Goal: Participate in discussion: Engage in conversation with other users on a specific topic

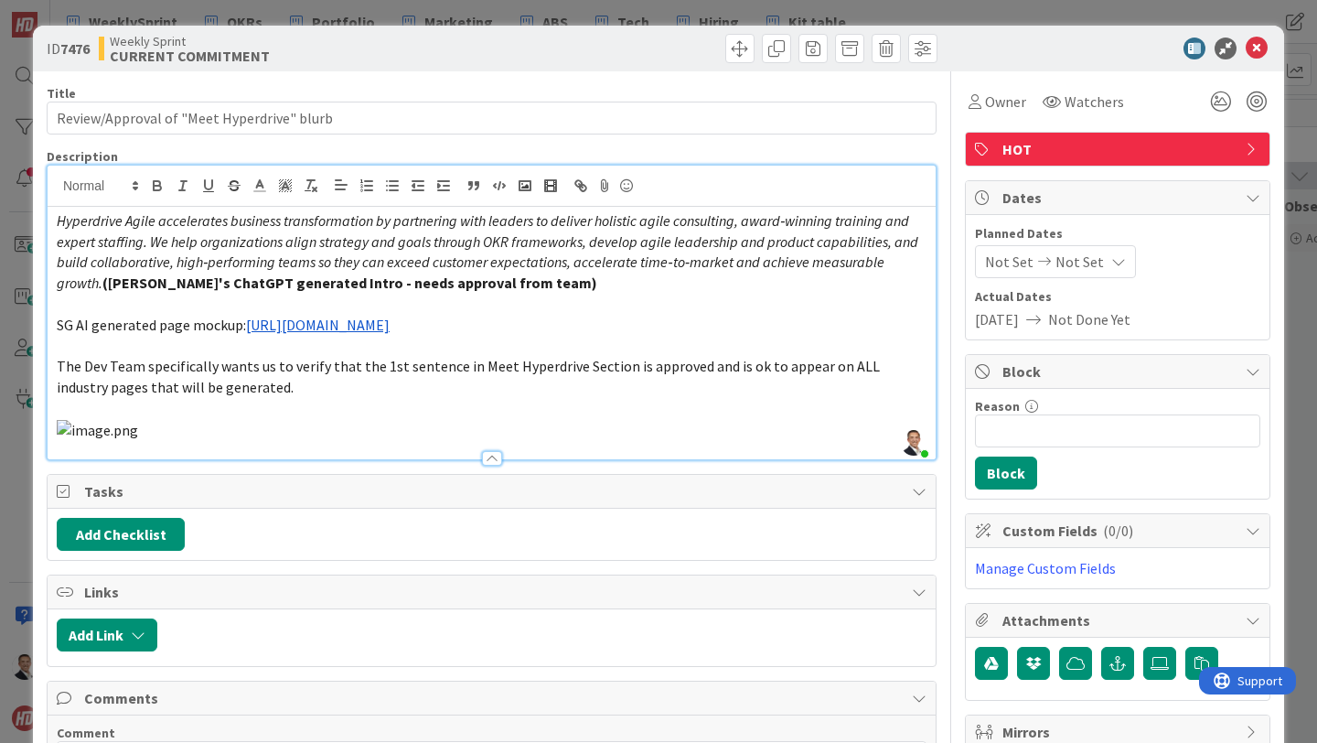
scroll to position [438, 0]
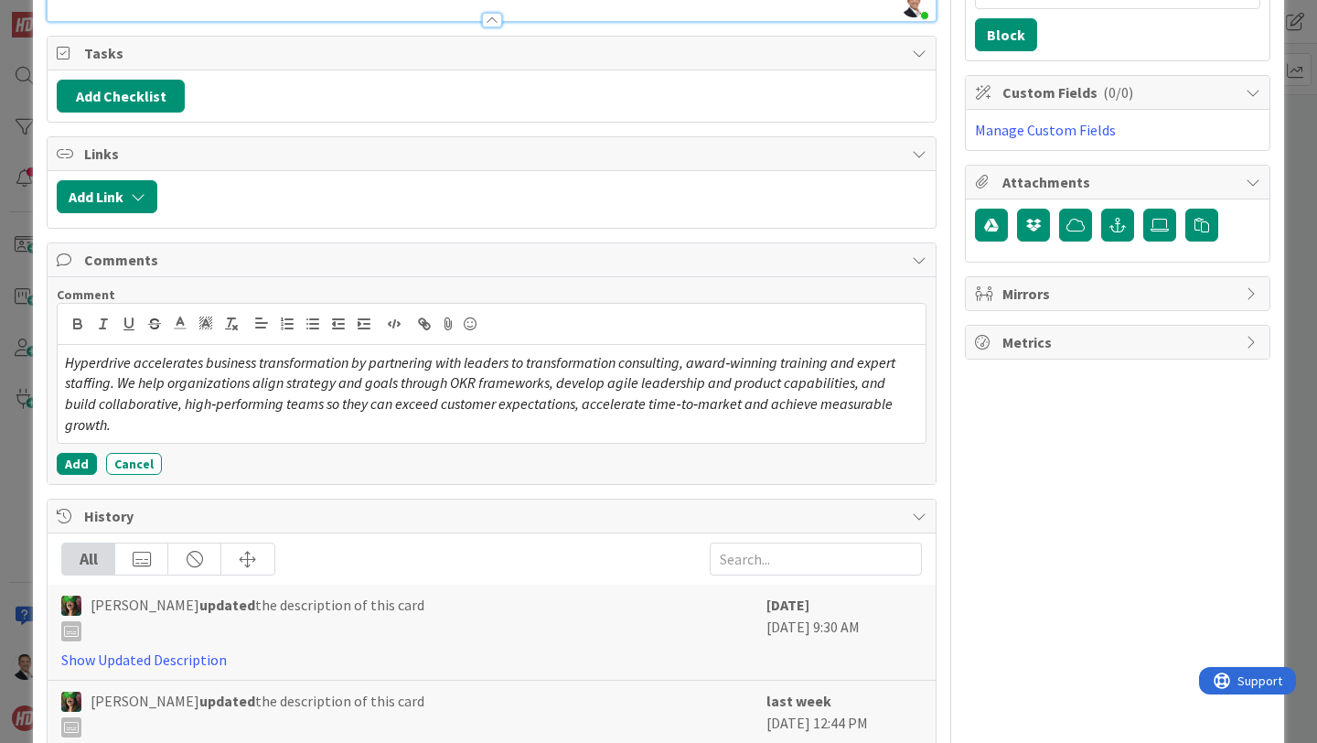
click at [467, 378] on em "Hyperdrive accelerates business transformation by partnering with leaders to tr…" at bounding box center [481, 393] width 833 height 81
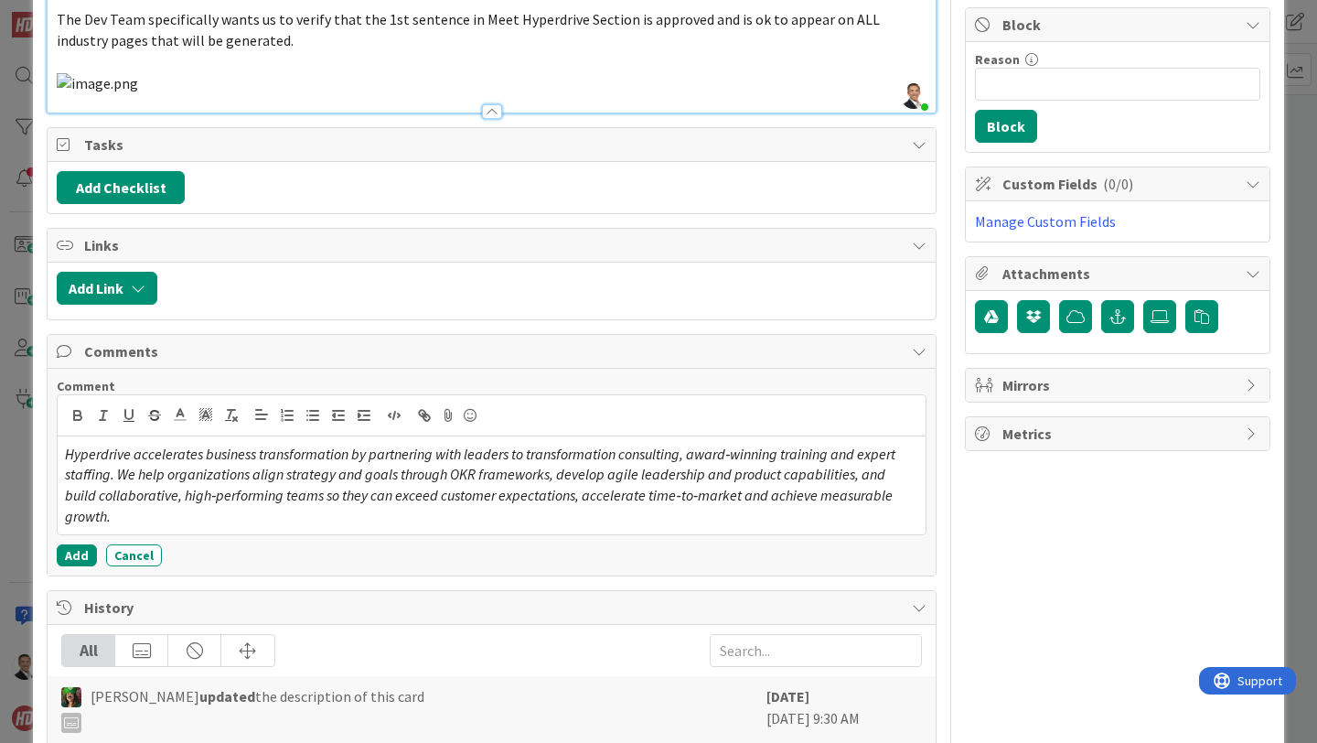
scroll to position [345, 0]
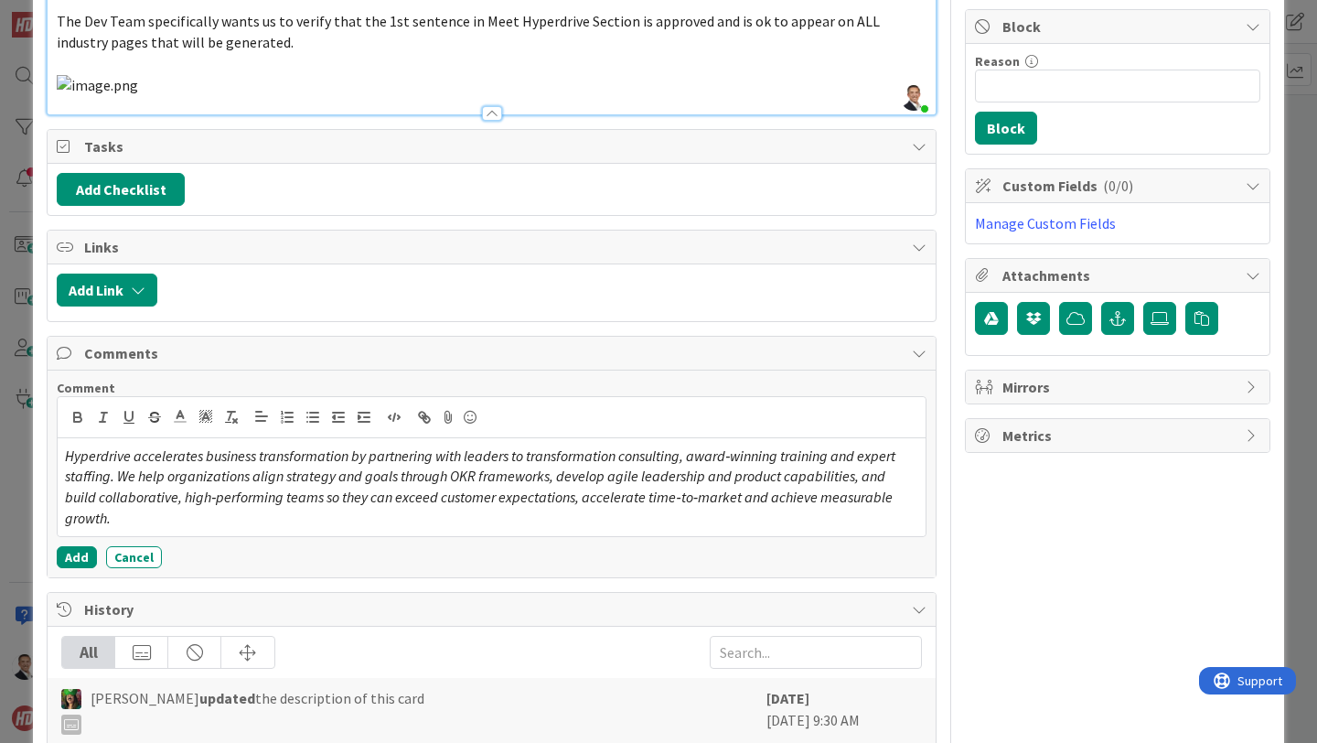
click at [477, 451] on em "Hyperdrive accelerates business transformation by partnering with leaders to tr…" at bounding box center [481, 486] width 833 height 81
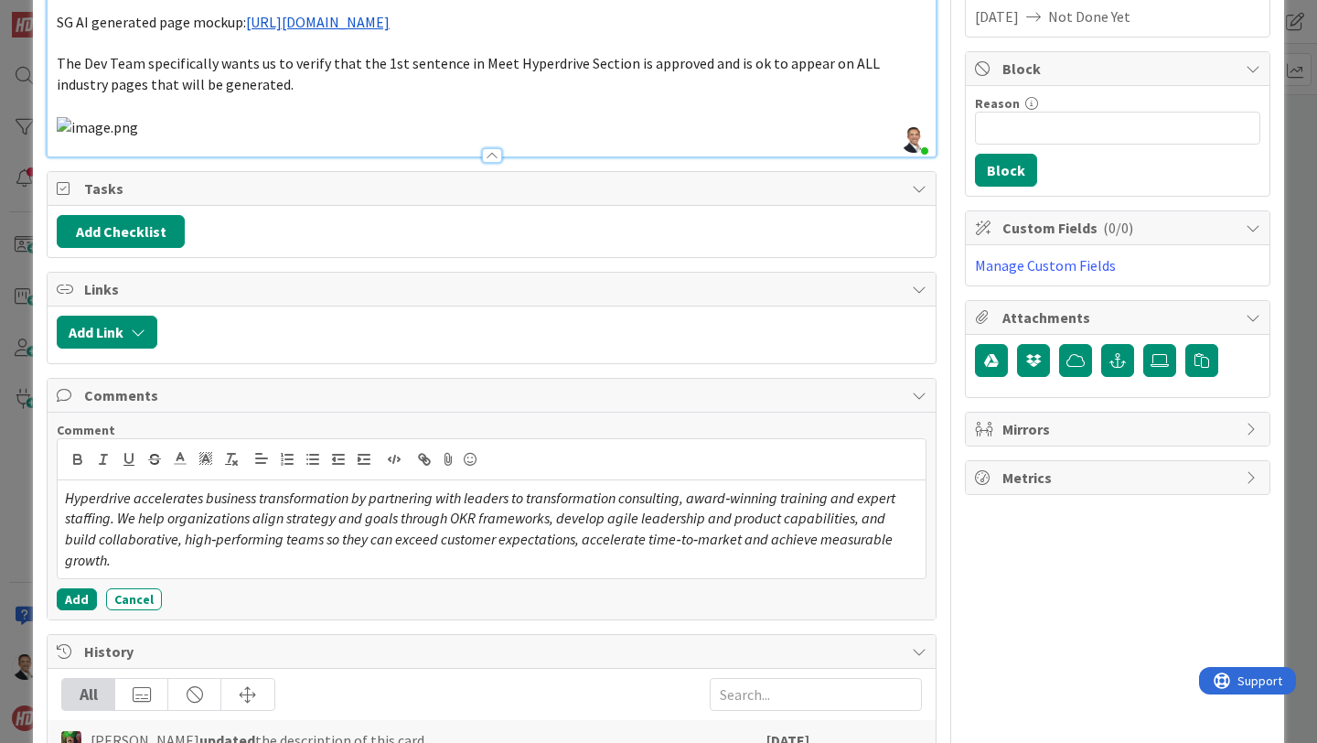
scroll to position [312, 0]
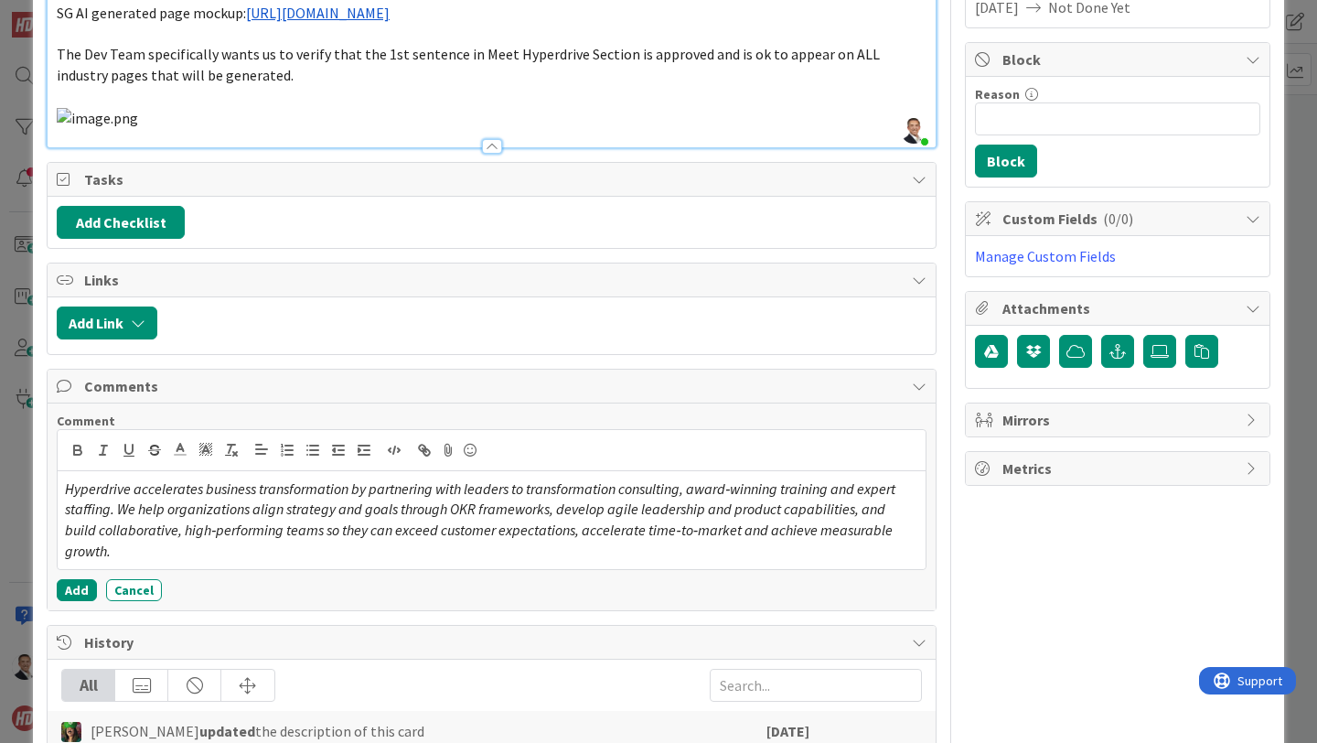
click at [467, 488] on em "Hyperdrive accelerates business transformation by partnering with leaders to tr…" at bounding box center [481, 519] width 833 height 81
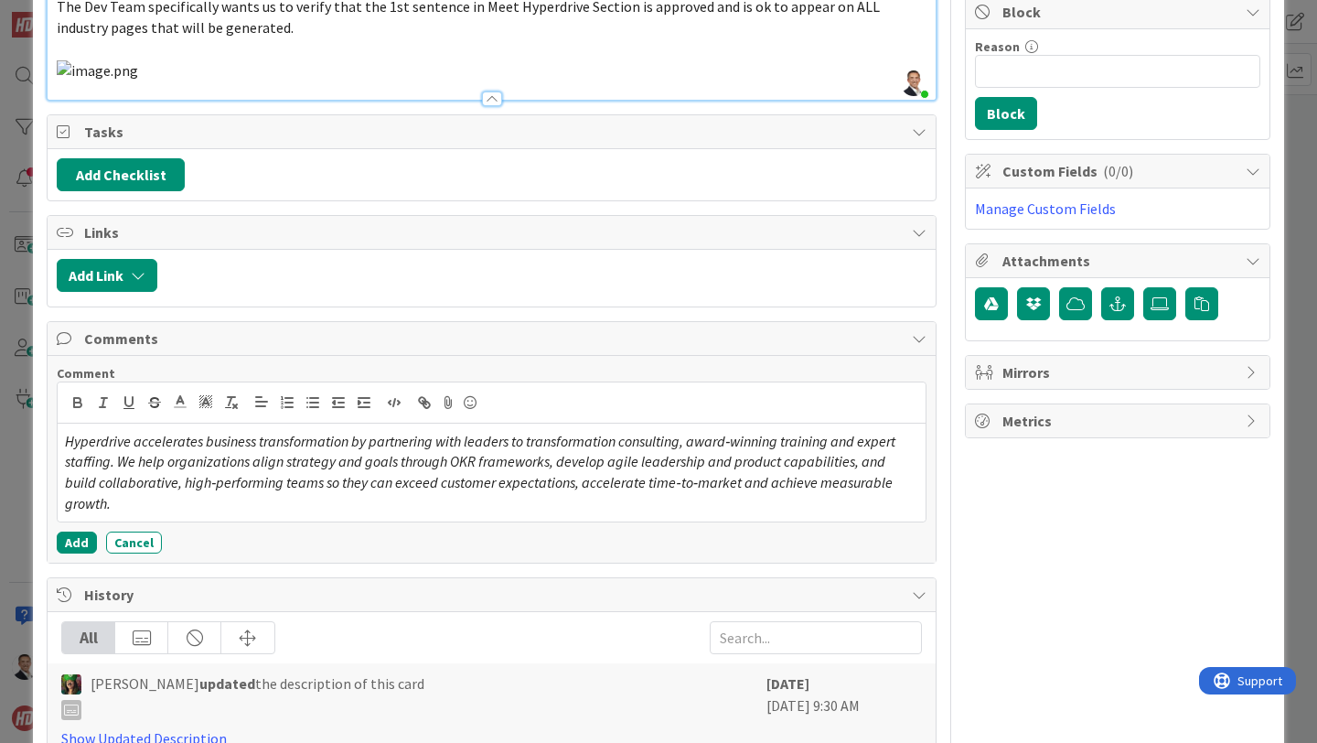
scroll to position [362, 0]
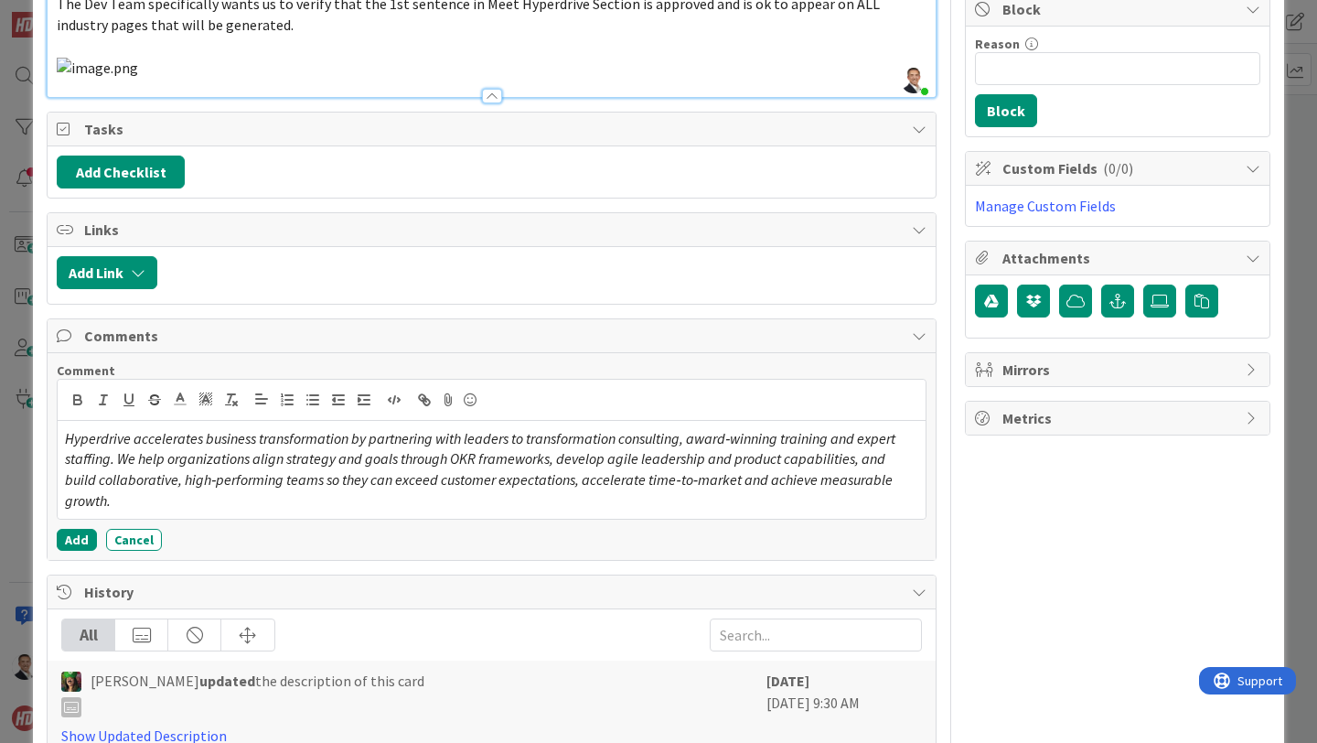
click at [354, 435] on em "Hyperdrive accelerates business transformation by partnering with leaders to tr…" at bounding box center [481, 469] width 833 height 81
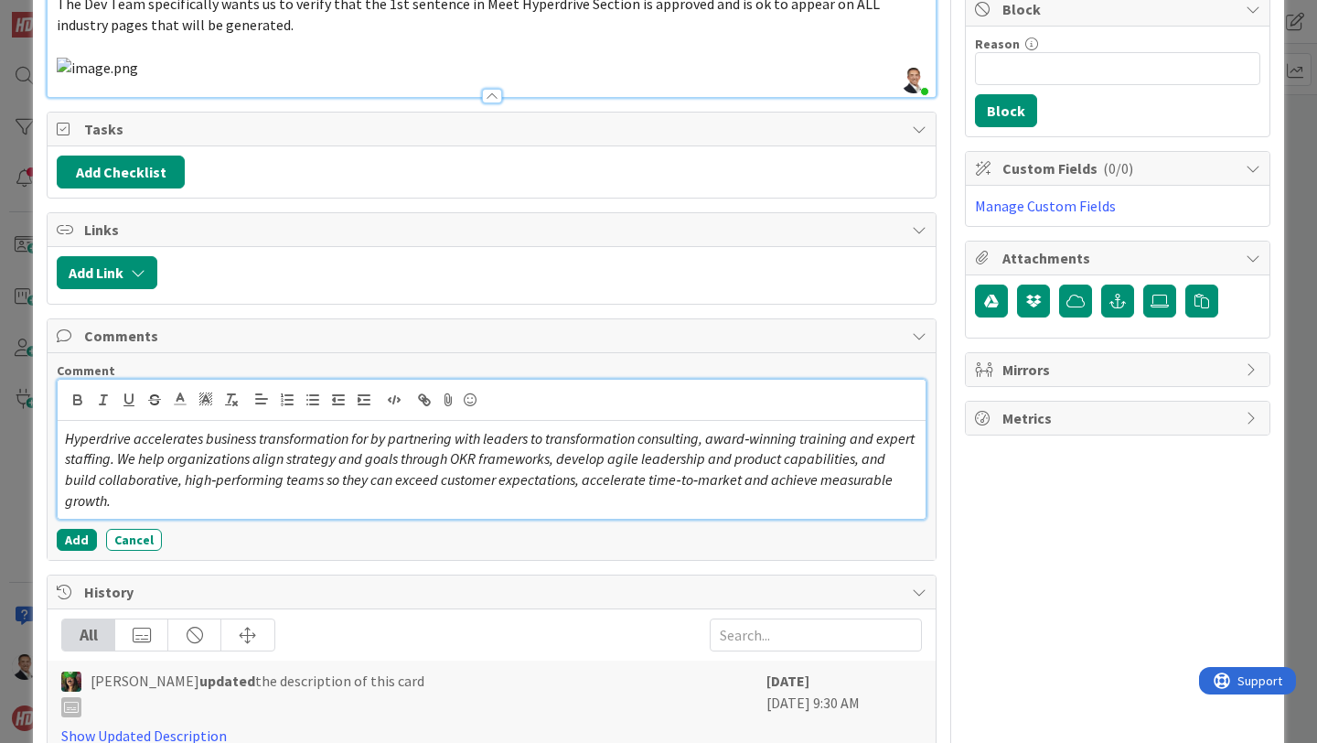
drag, startPoint x: 67, startPoint y: 436, endPoint x: 851, endPoint y: 499, distance: 786.5
click at [851, 499] on div "Comment Hyperdrive accelerates business transformation for by partnering with l…" at bounding box center [492, 456] width 870 height 188
copy em "Hyperdrive accelerates business transformation for by partnering with leaders t…"
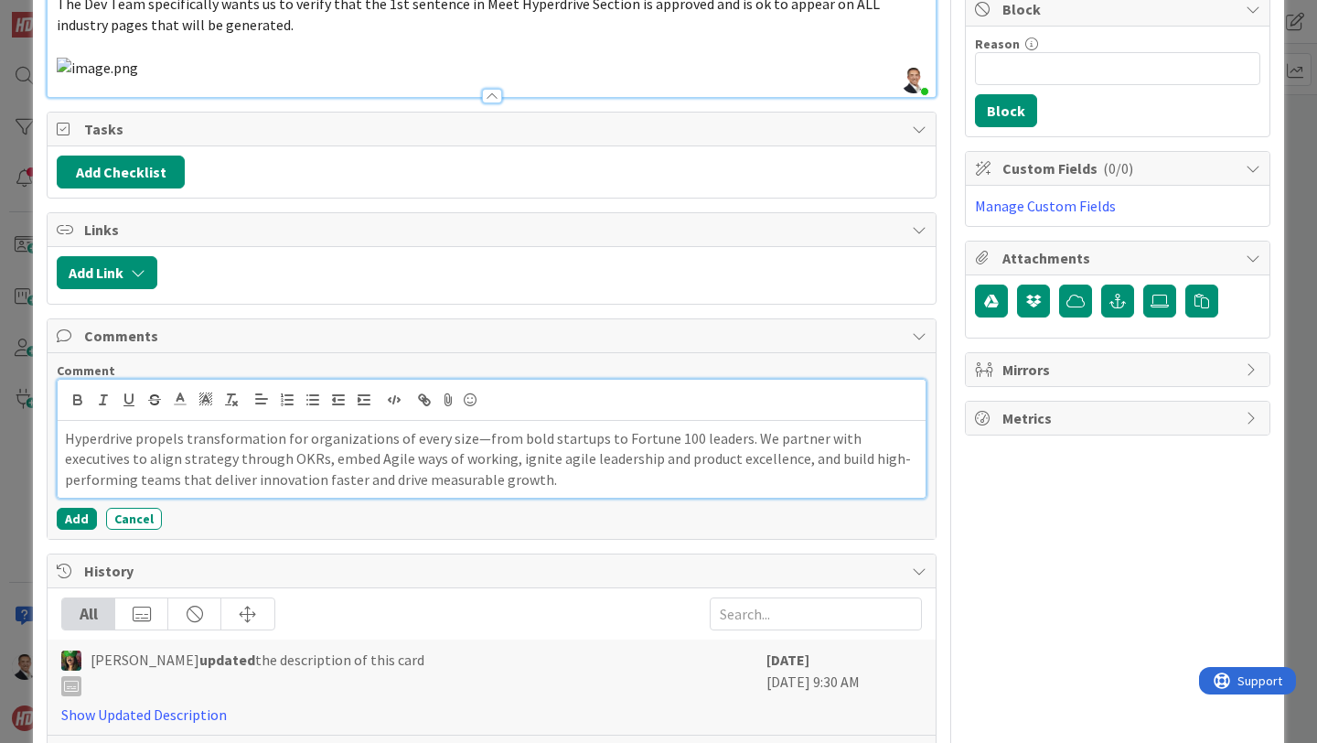
scroll to position [364, 0]
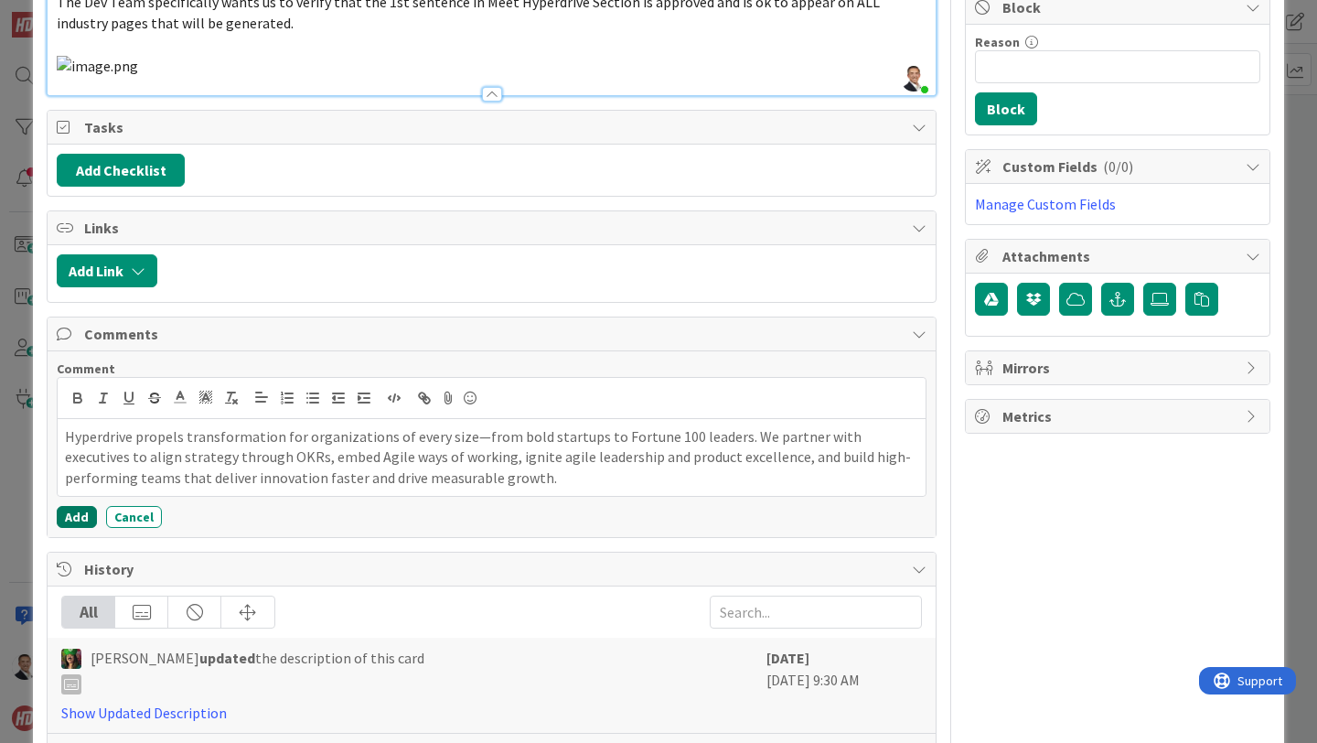
click at [79, 512] on button "Add" at bounding box center [77, 517] width 40 height 22
